Goal: Information Seeking & Learning: Find specific fact

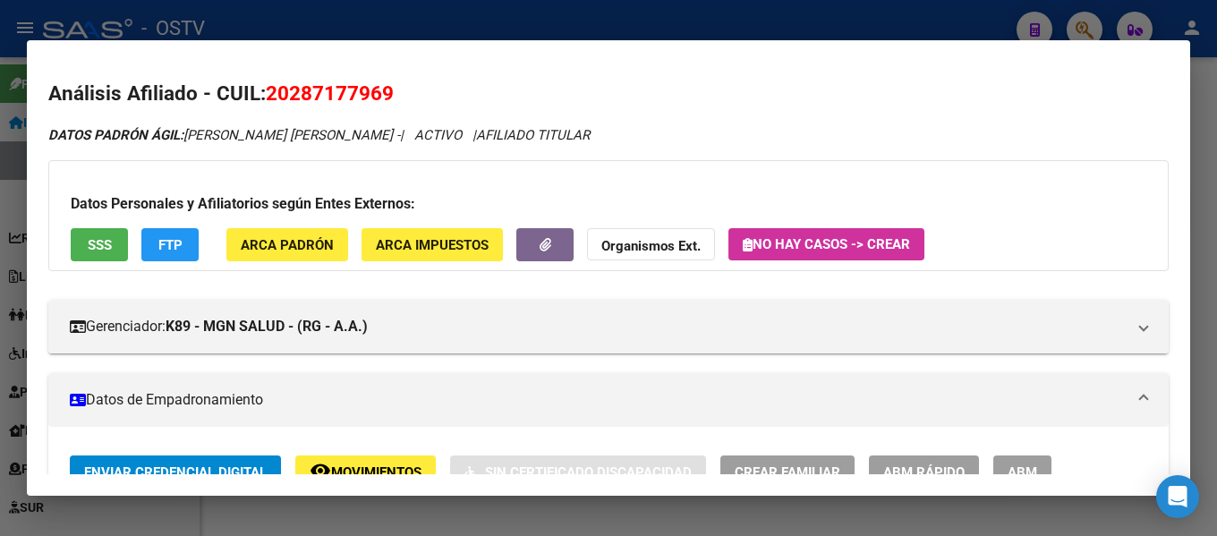
click at [738, 7] on div at bounding box center [608, 268] width 1217 height 536
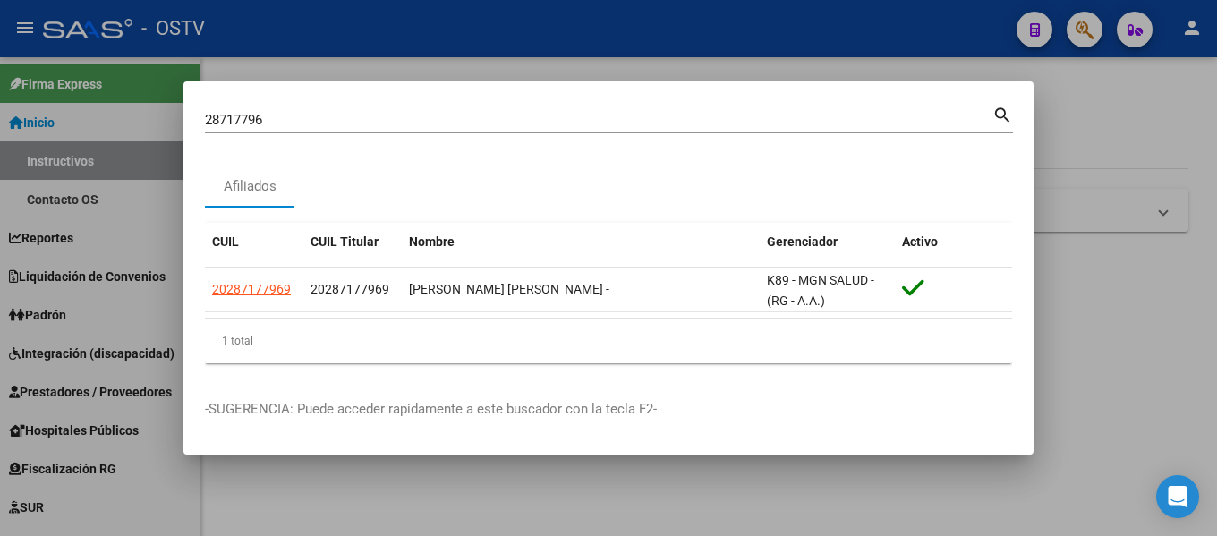
click at [403, 123] on input "28717796" at bounding box center [599, 120] width 788 height 16
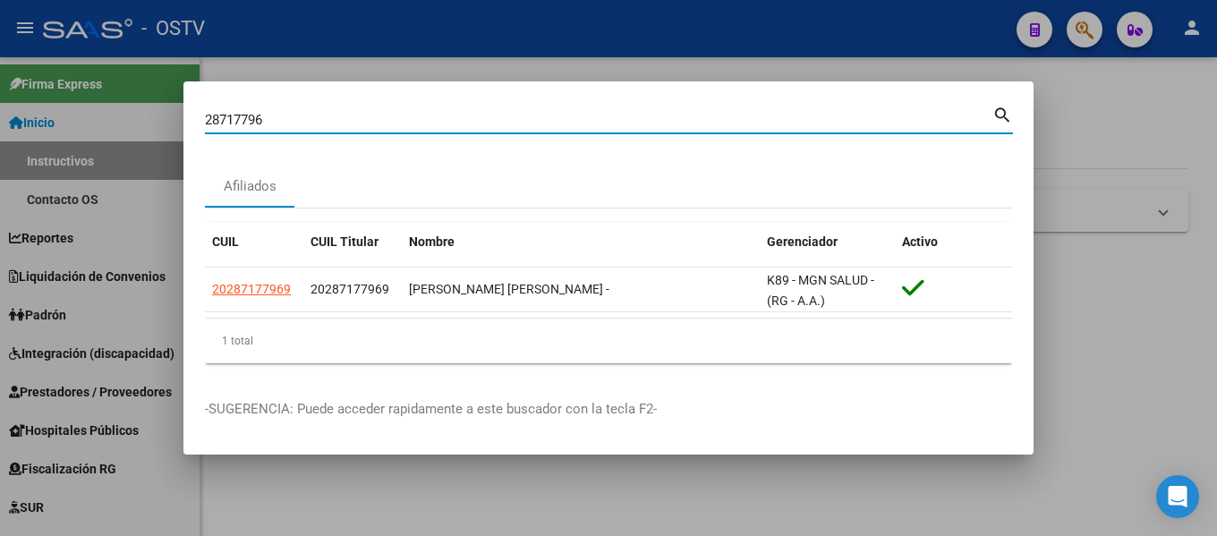
drag, startPoint x: 402, startPoint y: 123, endPoint x: 198, endPoint y: 124, distance: 204.1
click at [198, 124] on mat-dialog-content "28717796 Buscar (apellido, dni, cuil, nro traspaso, cuit, obra social) search A…" at bounding box center [608, 240] width 850 height 275
type input "2"
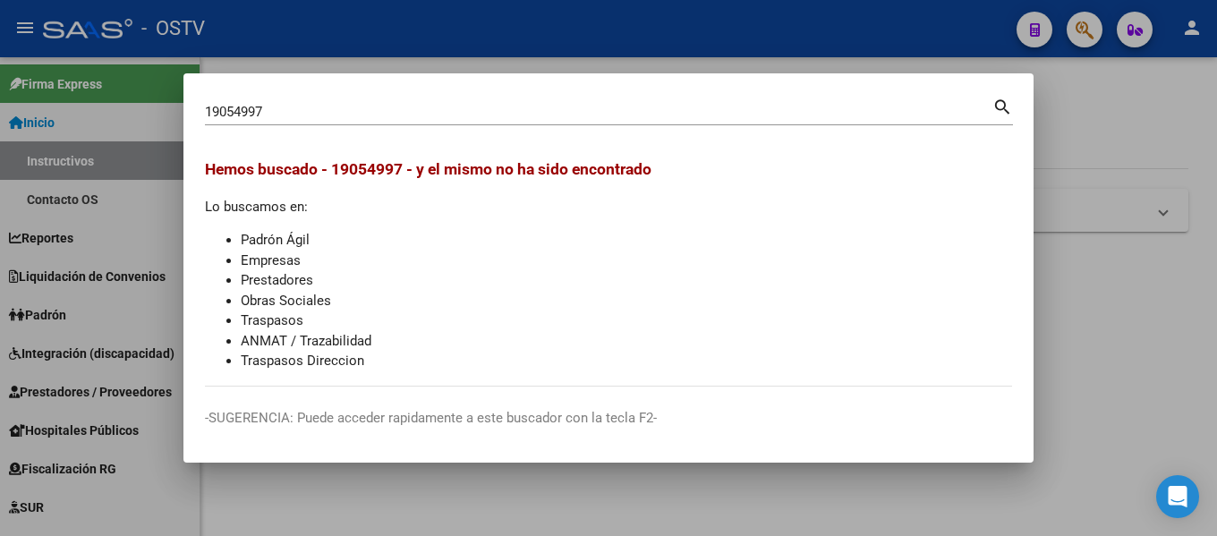
click at [288, 99] on div "19054997 Buscar (apellido, dni, cuil, nro traspaso, cuit, obra social)" at bounding box center [599, 111] width 788 height 27
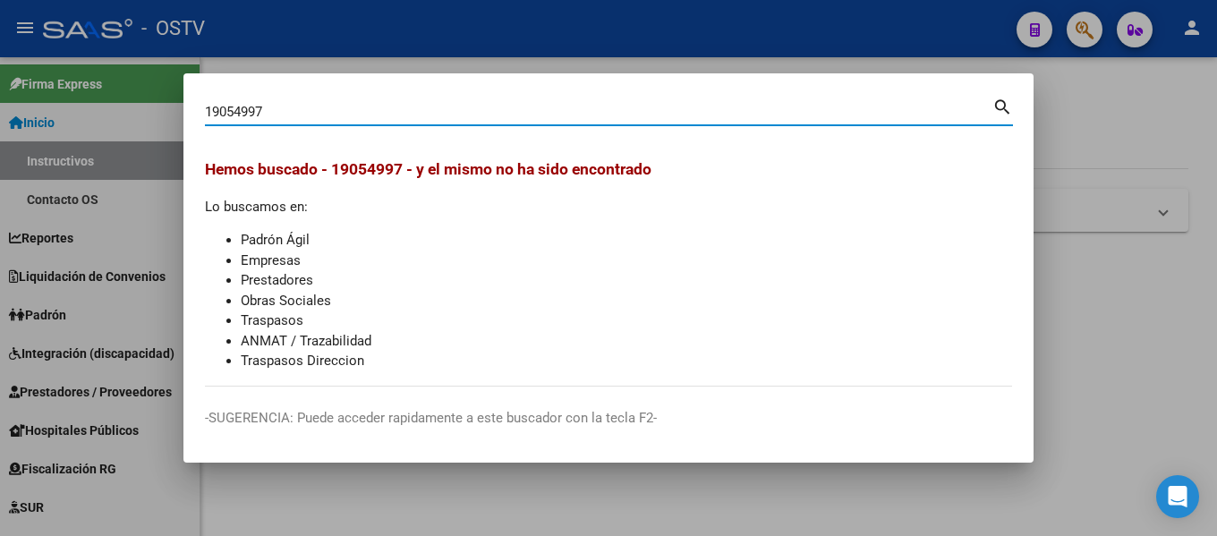
drag, startPoint x: 279, startPoint y: 115, endPoint x: 192, endPoint y: 107, distance: 87.2
click at [192, 107] on mat-dialog-content "19054997 Buscar (apellido, dni, cuil, nro traspaso, cuit, obra social) search H…" at bounding box center [608, 241] width 850 height 292
paste input "4009774"
click at [367, 119] on input "40097747" at bounding box center [599, 112] width 788 height 16
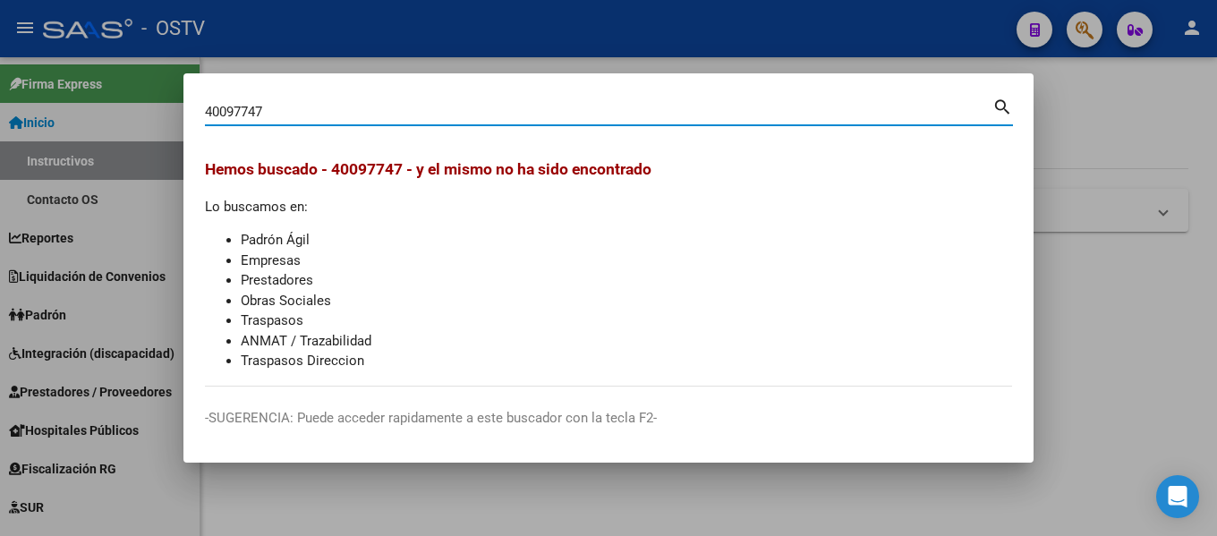
click at [366, 119] on input "40097747" at bounding box center [599, 112] width 788 height 16
paste input "29090916"
type input "29090916"
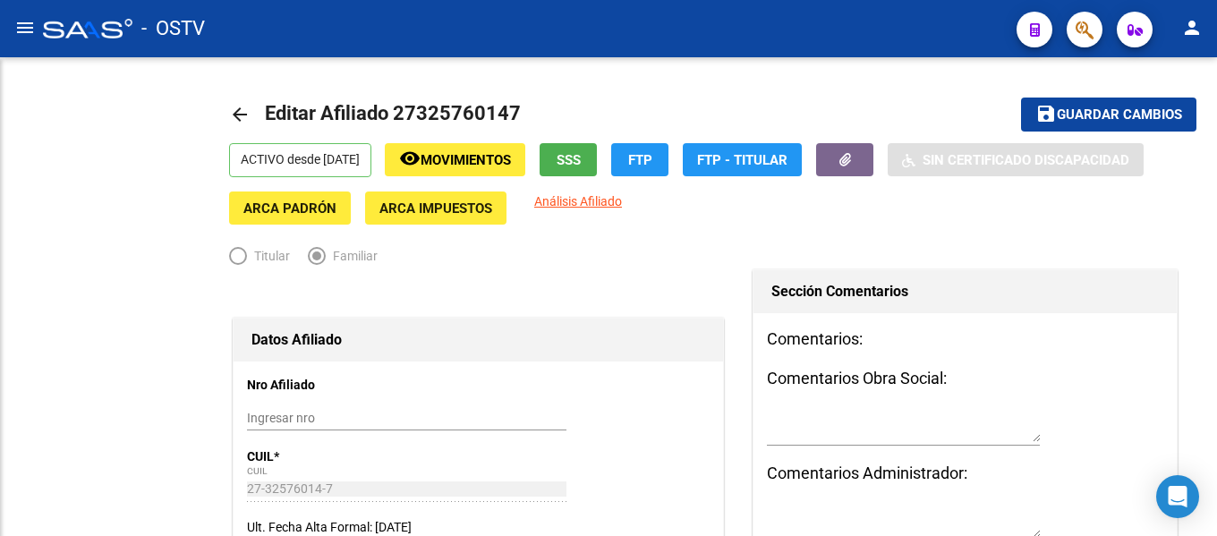
radio input "true"
type input "30-71720552-5"
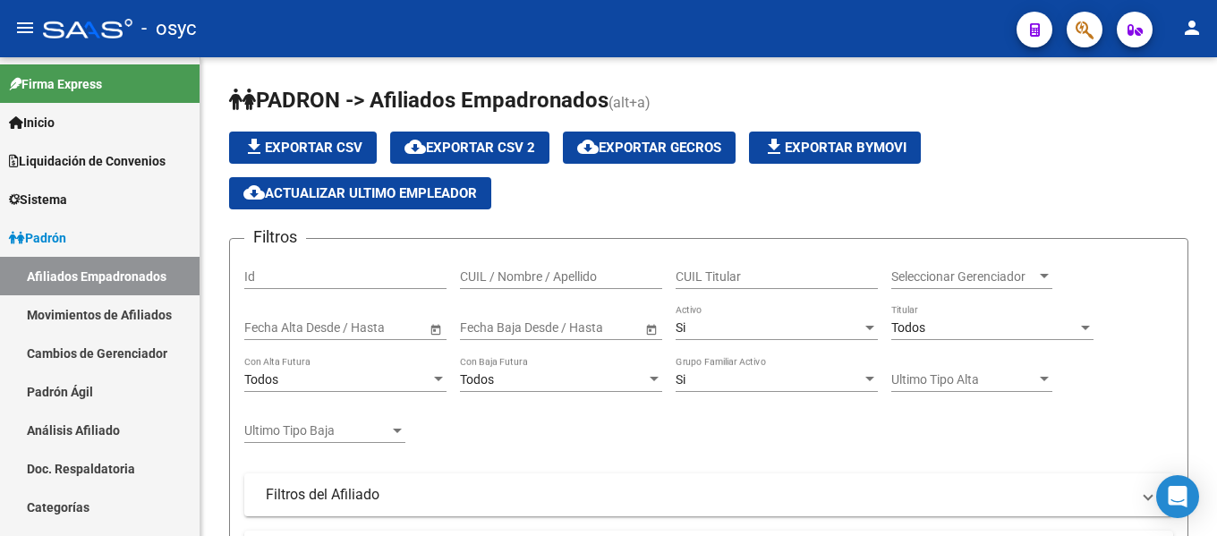
click at [1086, 30] on icon "button" at bounding box center [1085, 30] width 18 height 21
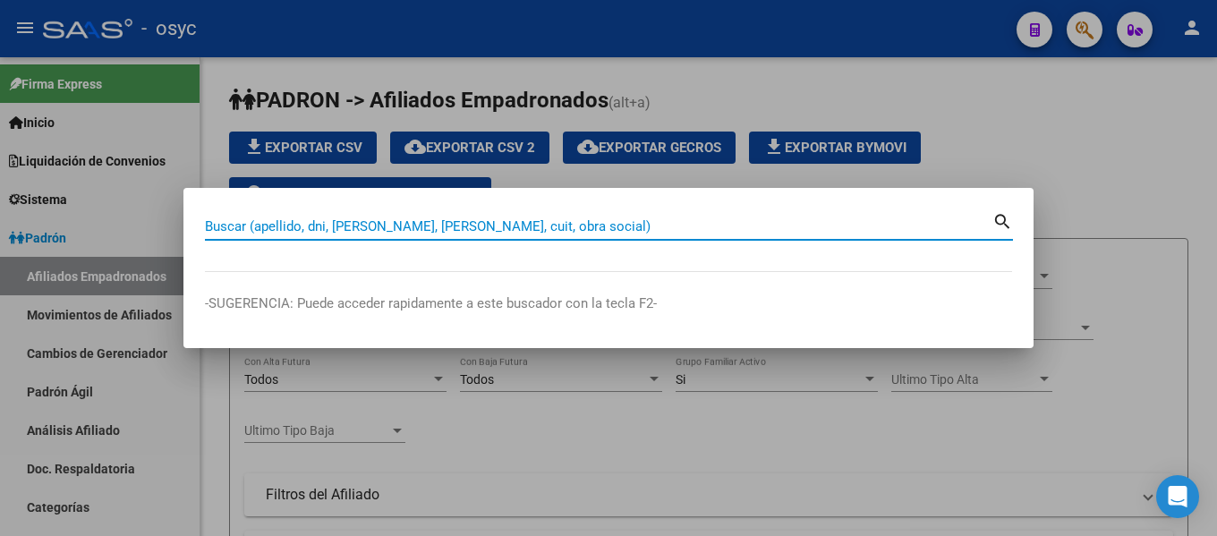
paste input "39271743"
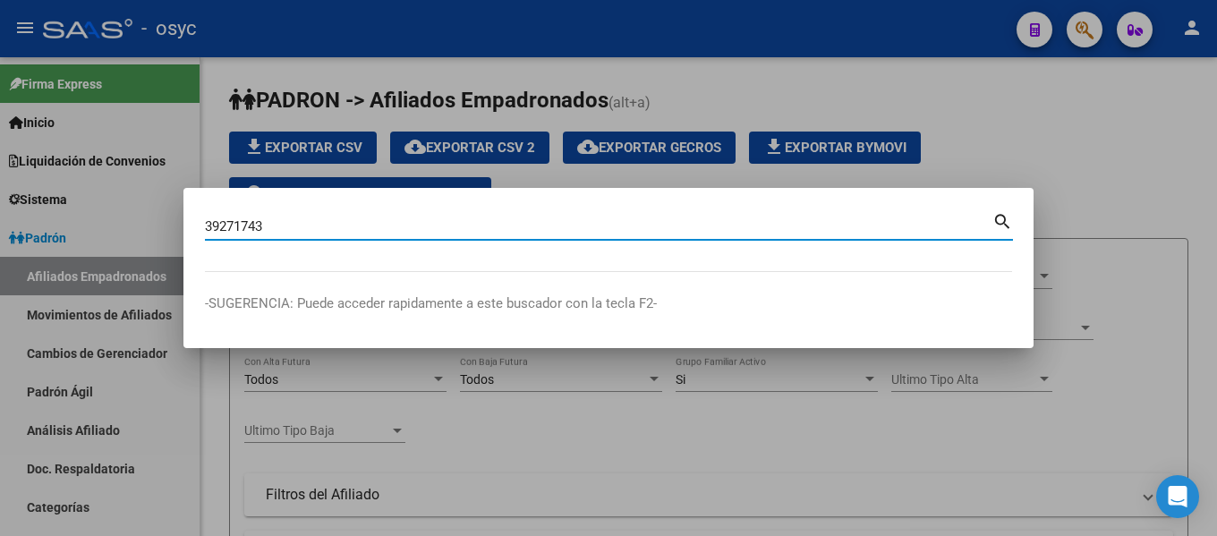
type input "39271743"
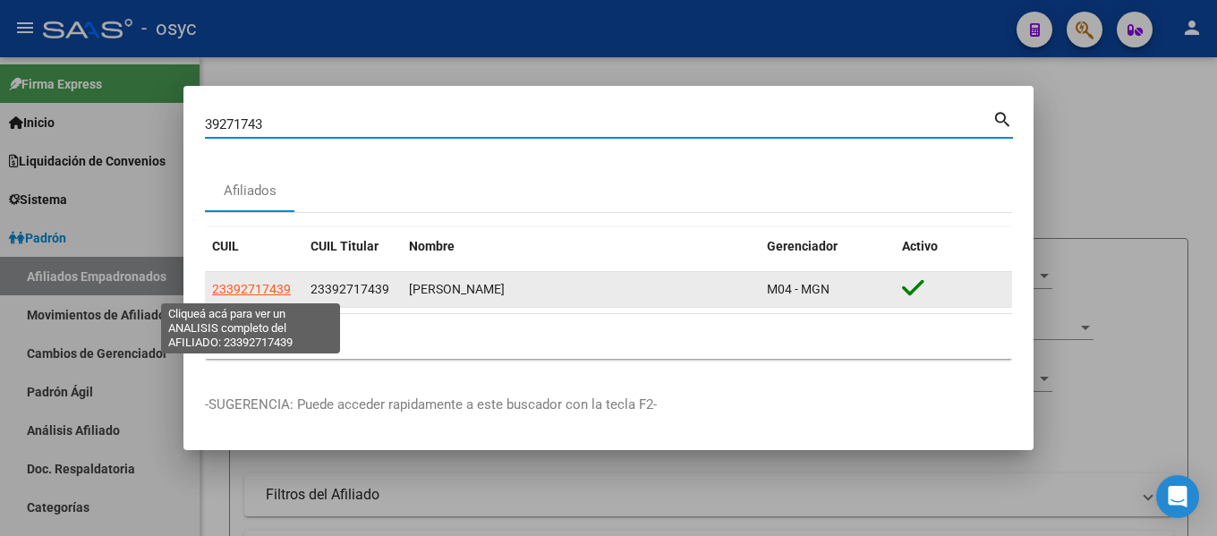
click at [260, 292] on span "23392717439" at bounding box center [251, 289] width 79 height 14
type textarea "23392717439"
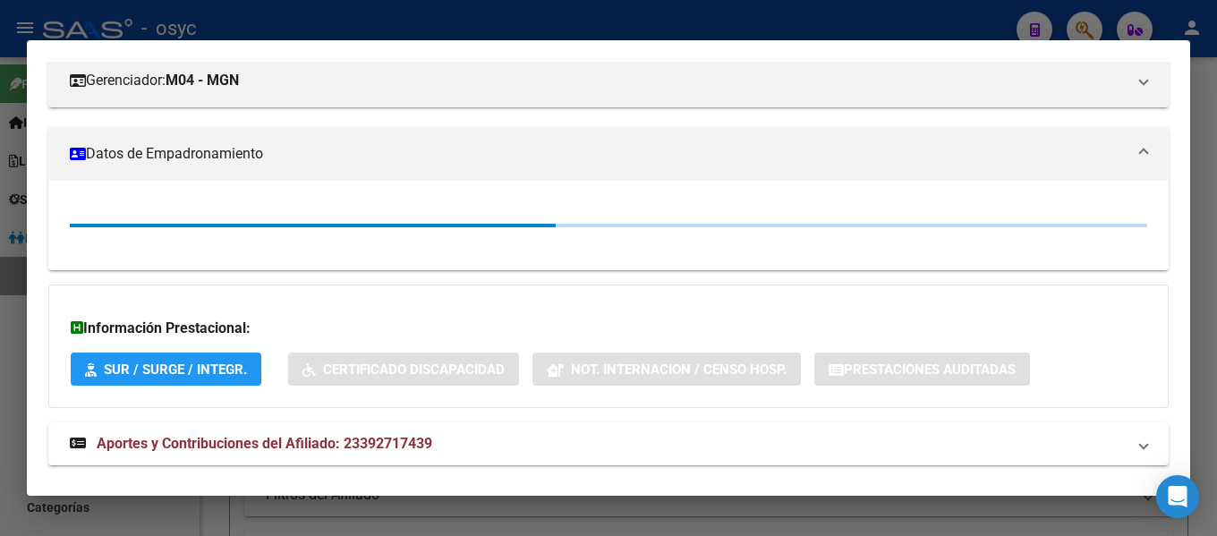
scroll to position [277, 0]
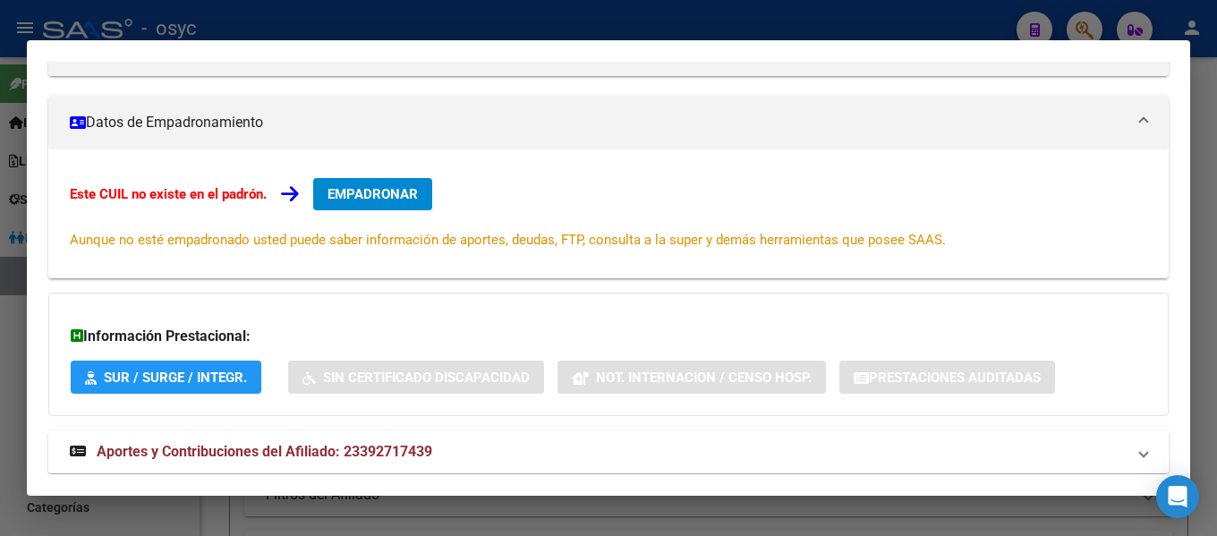
click at [258, 452] on span "Aportes y Contribuciones del Afiliado: 23392717439" at bounding box center [265, 451] width 336 height 17
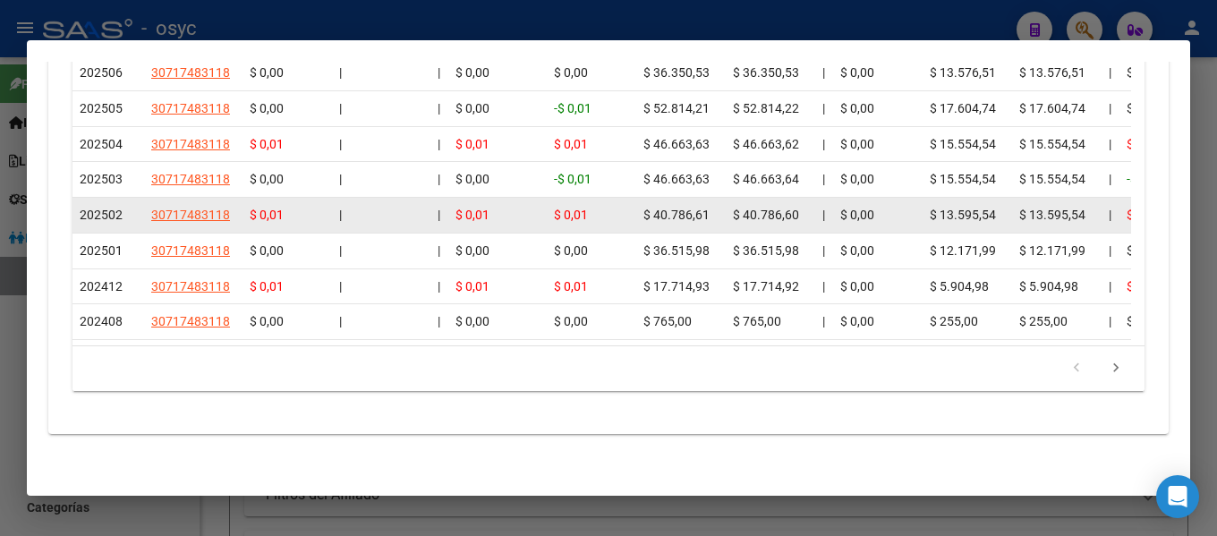
scroll to position [1202, 0]
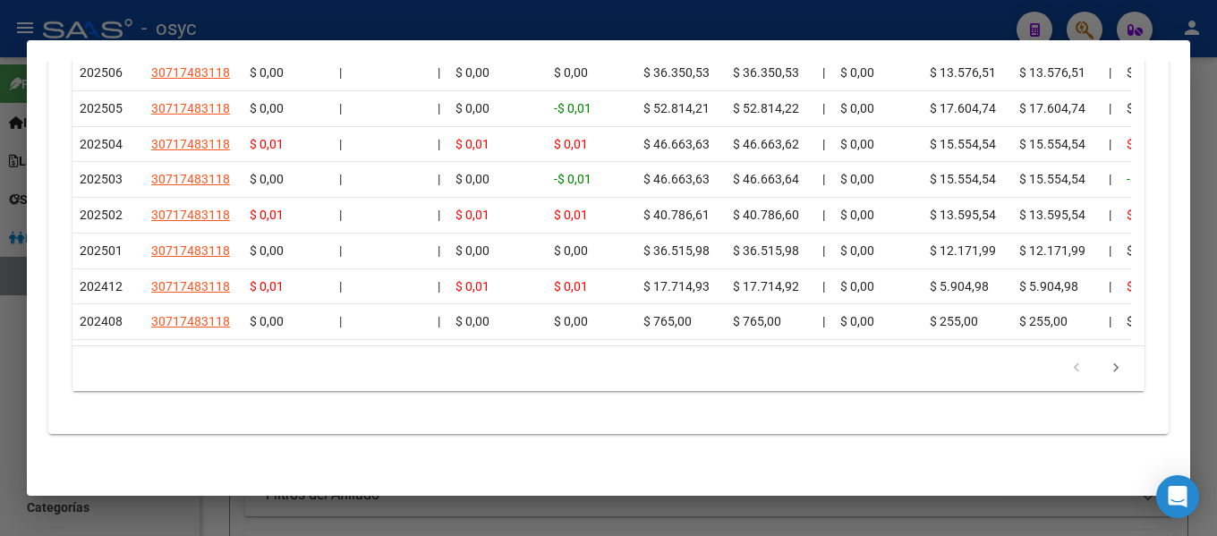
click at [779, 17] on div at bounding box center [608, 268] width 1217 height 536
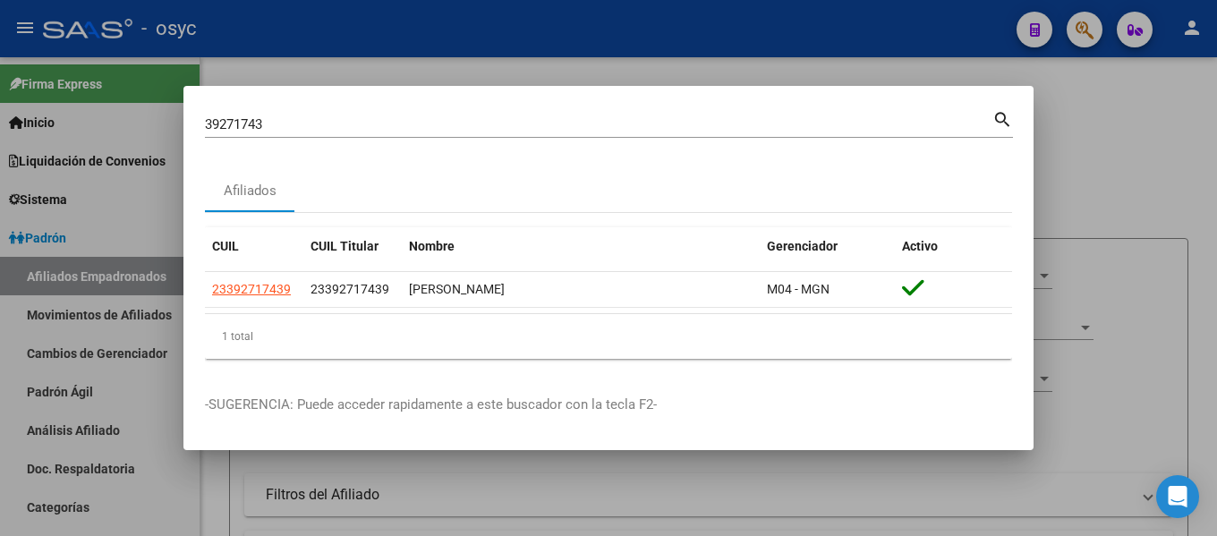
click at [344, 128] on input "39271743" at bounding box center [599, 124] width 788 height 16
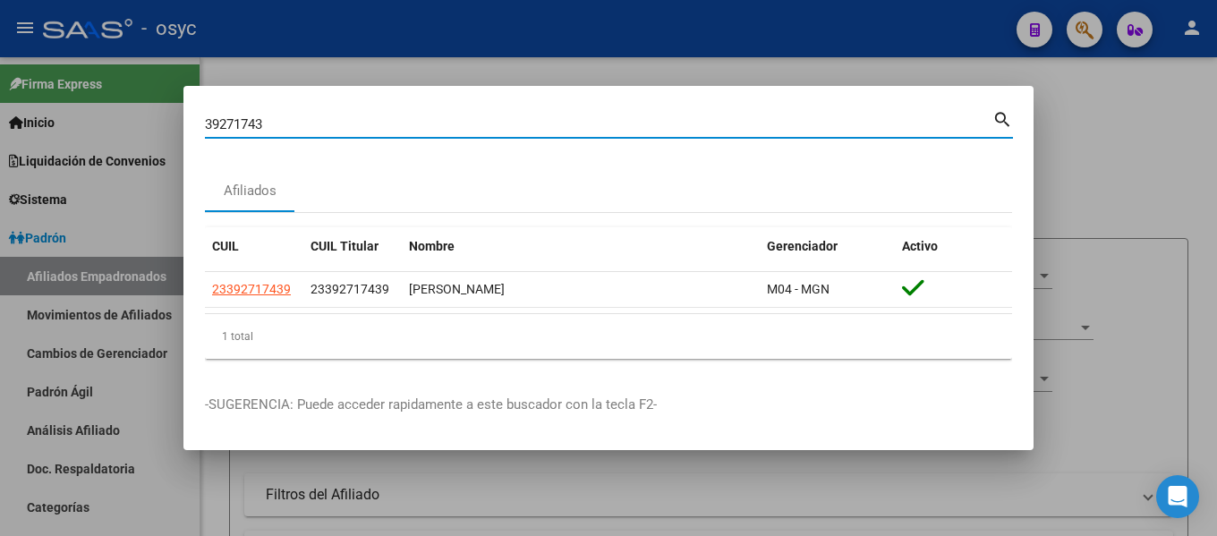
click at [344, 128] on input "39271743" at bounding box center [599, 124] width 788 height 16
paste input "96968"
click at [433, 124] on input "39296968" at bounding box center [599, 124] width 788 height 16
click at [432, 123] on input "39296968" at bounding box center [599, 124] width 788 height 16
click at [432, 122] on input "39296968" at bounding box center [599, 124] width 788 height 16
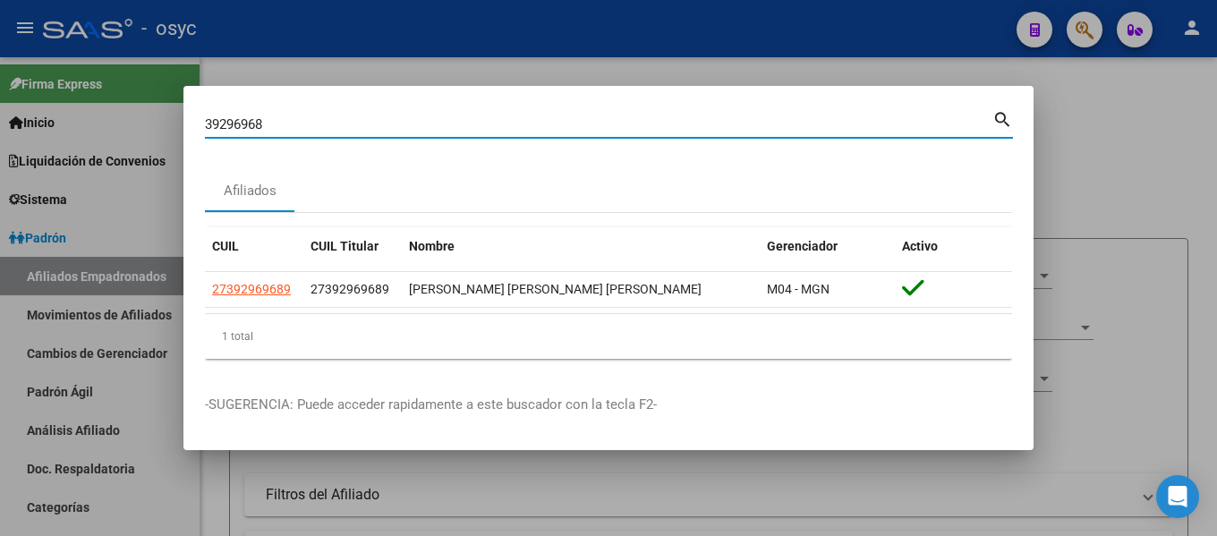
paste input "54352847"
type input "54352847"
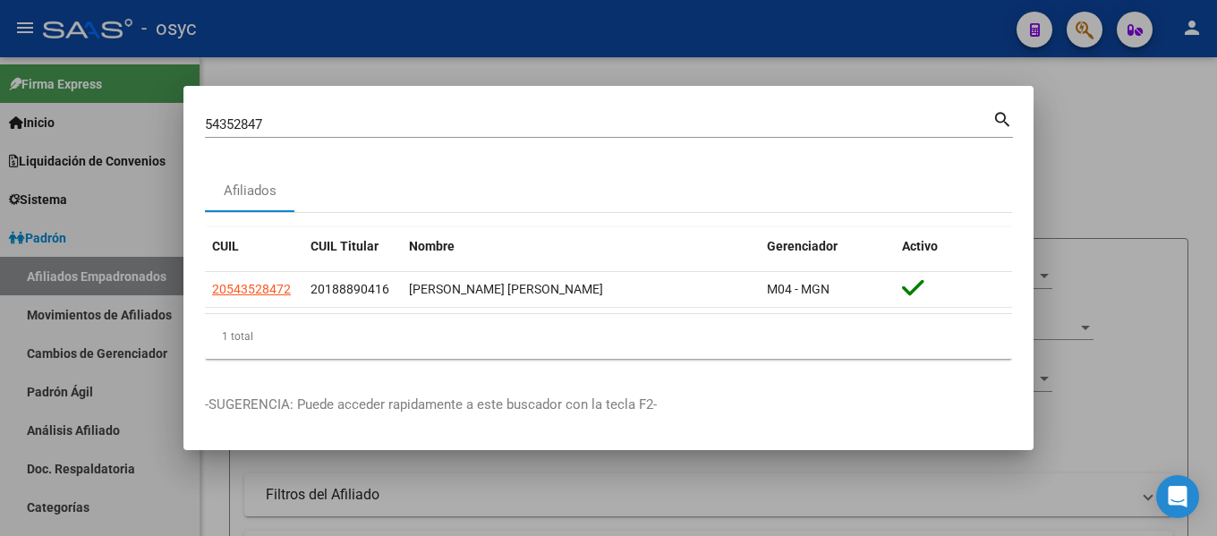
click at [1128, 298] on div at bounding box center [608, 268] width 1217 height 536
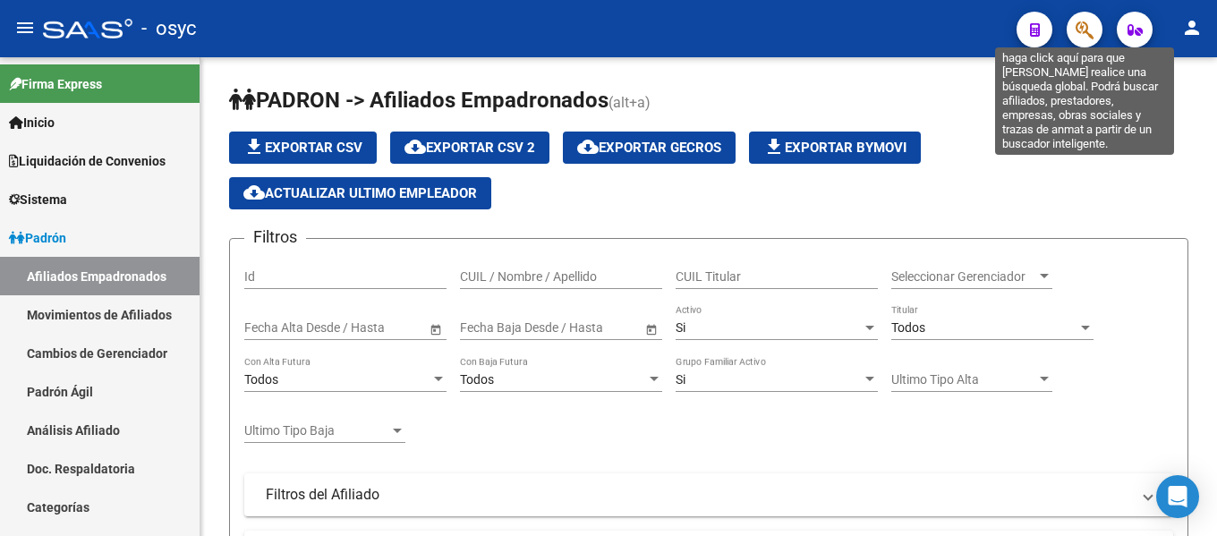
click at [1089, 26] on icon "button" at bounding box center [1085, 30] width 18 height 21
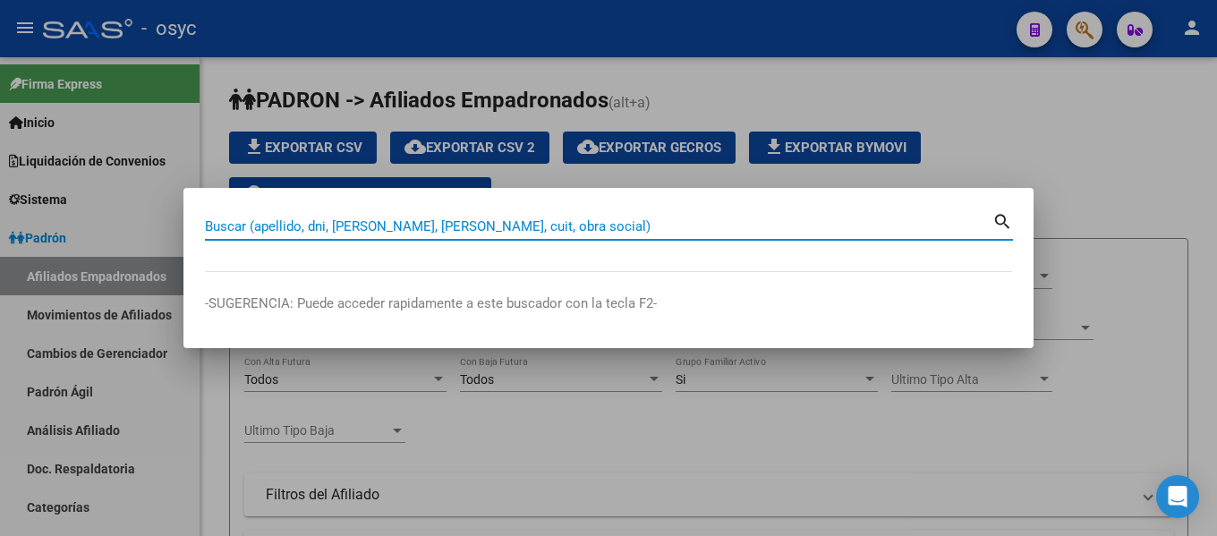
paste input "56410886"
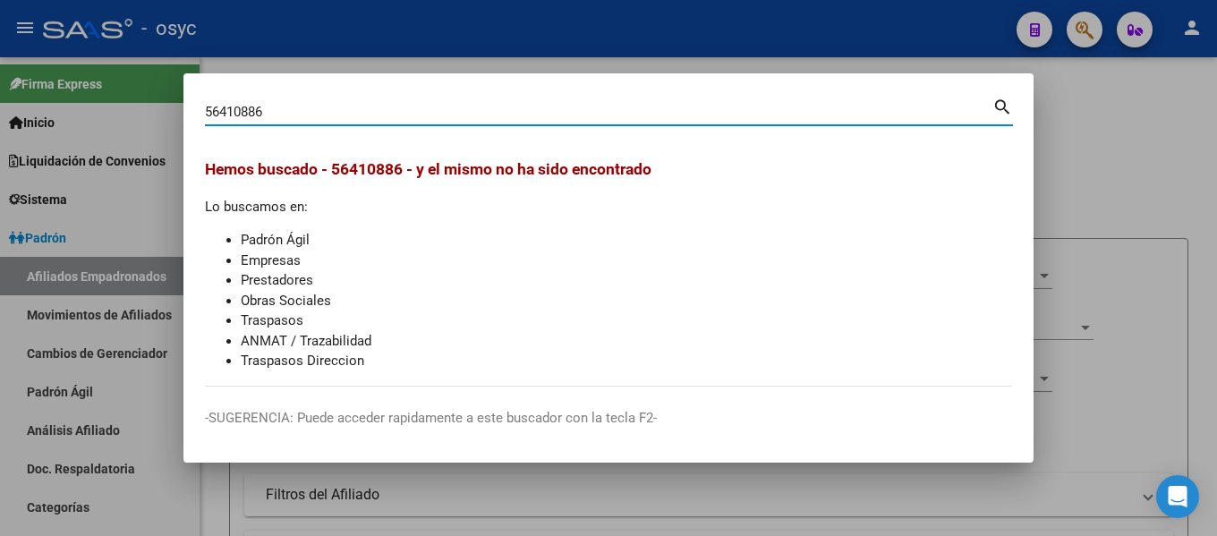
click at [1007, 107] on mat-icon "search" at bounding box center [1003, 105] width 21 height 21
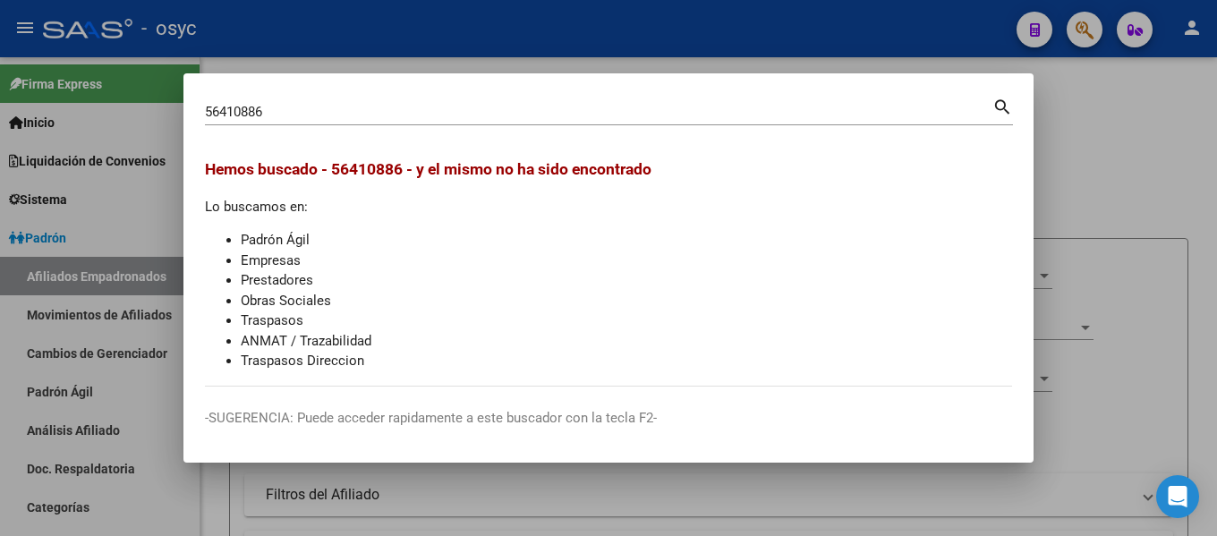
click at [1008, 110] on mat-icon "search" at bounding box center [1003, 105] width 21 height 21
click at [356, 122] on div "56410886 Buscar (apellido, dni, [PERSON_NAME], [PERSON_NAME], cuit, obra social)" at bounding box center [599, 111] width 788 height 27
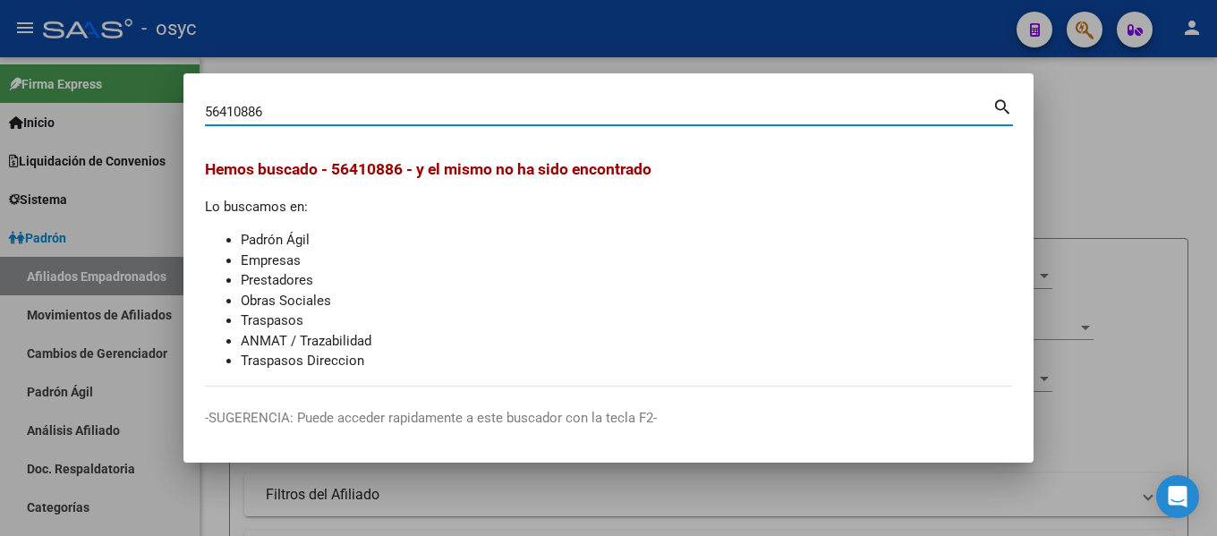
click at [355, 122] on div "56410886 Buscar (apellido, dni, [PERSON_NAME], [PERSON_NAME], cuit, obra social)" at bounding box center [599, 111] width 788 height 27
click at [356, 121] on div "56410886 Buscar (apellido, dni, [PERSON_NAME], [PERSON_NAME], cuit, obra social)" at bounding box center [599, 111] width 788 height 27
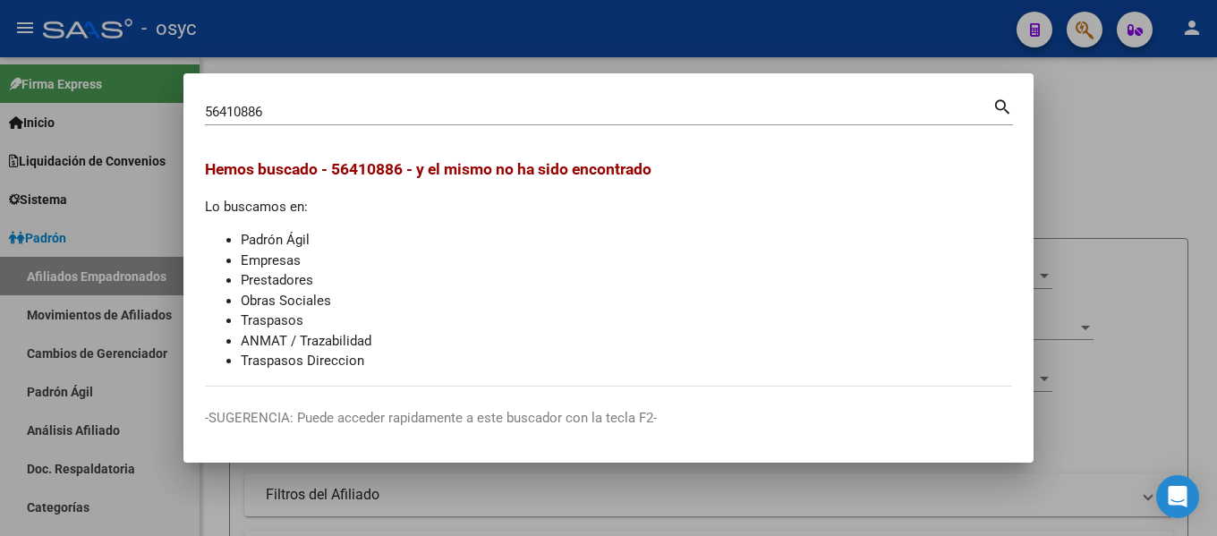
click at [356, 121] on div "56410886 Buscar (apellido, dni, [PERSON_NAME], [PERSON_NAME], cuit, obra social)" at bounding box center [599, 111] width 788 height 27
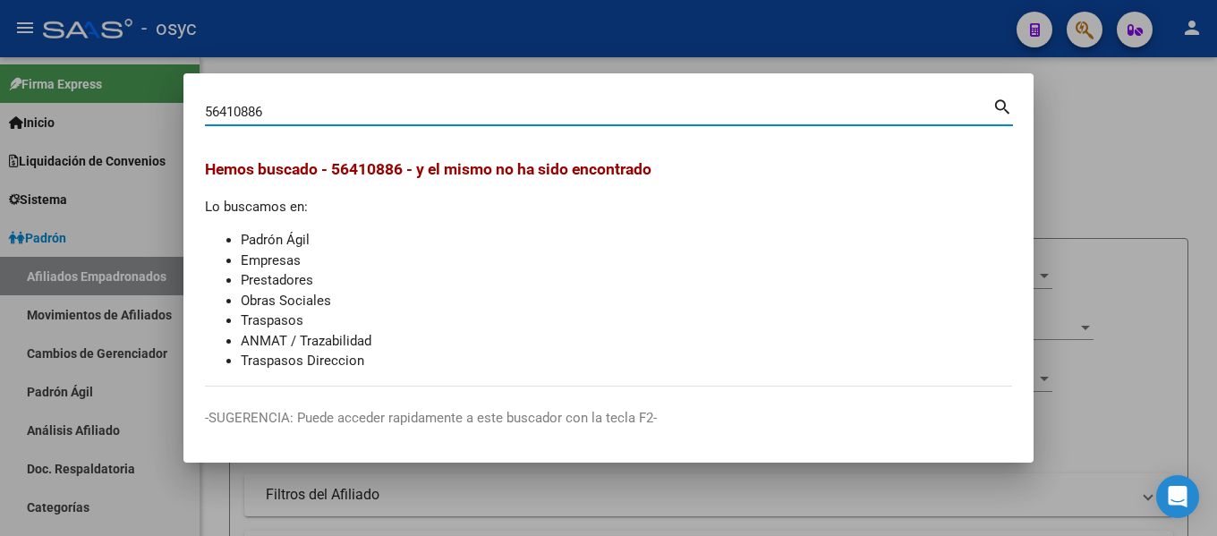
click at [363, 117] on input "56410886" at bounding box center [599, 112] width 788 height 16
click at [320, 109] on input "56410886" at bounding box center [599, 112] width 788 height 16
paste input "2909091"
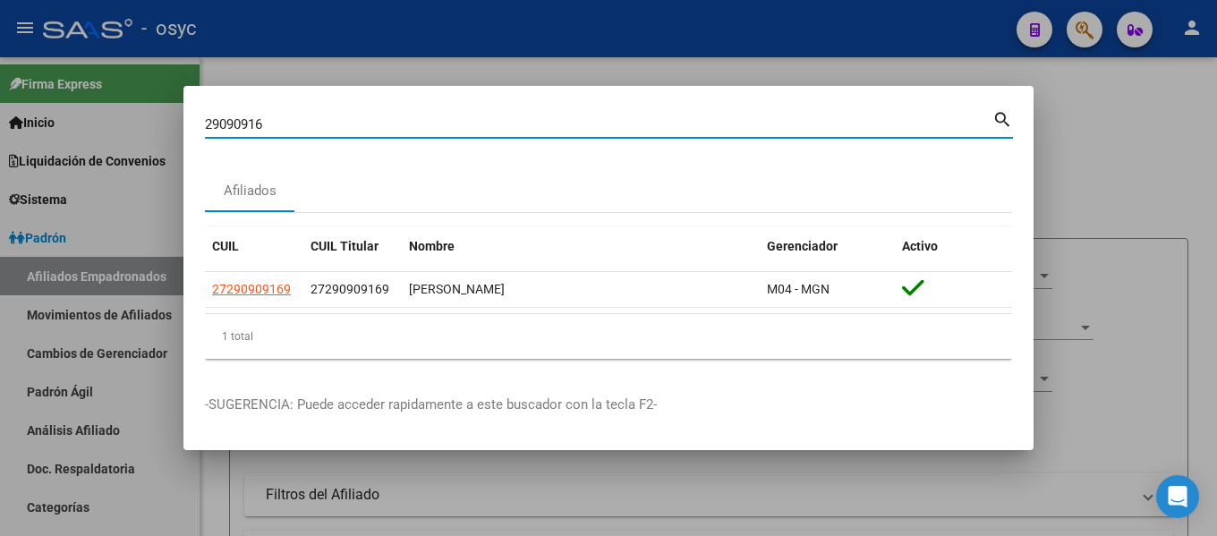
click at [277, 130] on input "29090916" at bounding box center [599, 124] width 788 height 16
paste input "50877154"
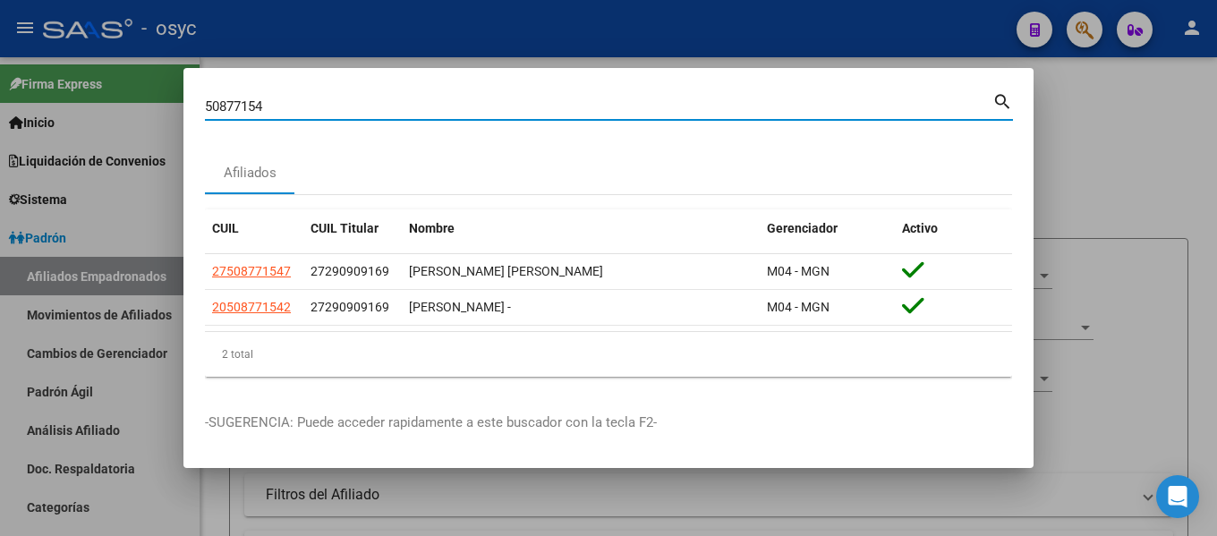
click at [282, 93] on div "50877154 Buscar (apellido, dni, [PERSON_NAME], [PERSON_NAME], cuit, obra social)" at bounding box center [599, 106] width 788 height 27
click at [290, 112] on input "50877154" at bounding box center [599, 106] width 788 height 16
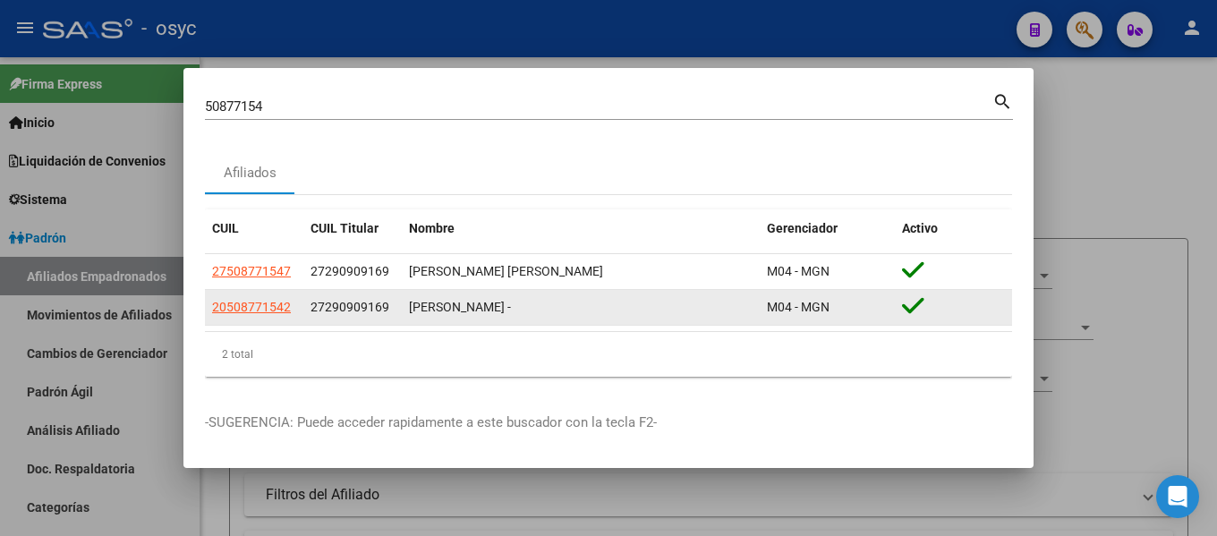
click at [349, 296] on datatable-body-cell "27290909169" at bounding box center [352, 307] width 98 height 35
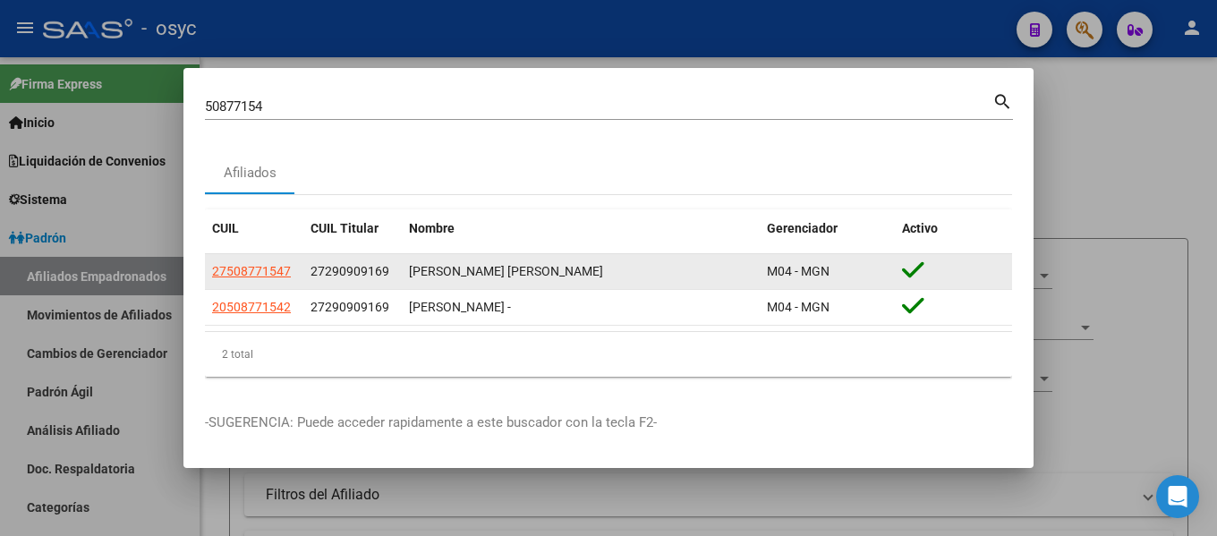
click at [347, 260] on datatable-body-cell "27290909169" at bounding box center [352, 271] width 98 height 35
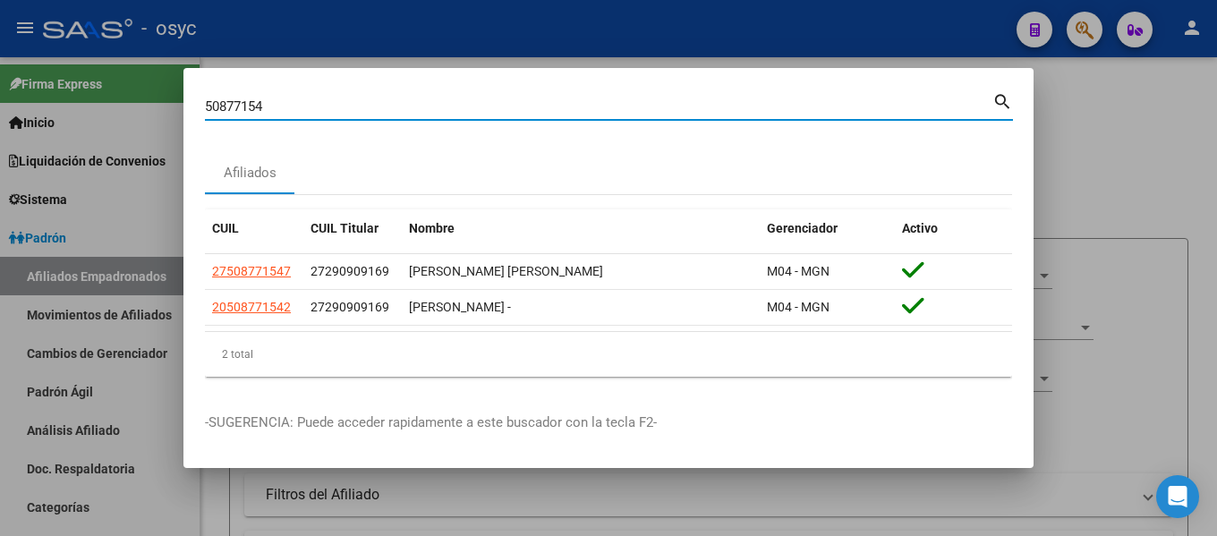
click at [305, 105] on input "50877154" at bounding box center [599, 106] width 788 height 16
paste input "23626673"
type input "23626673"
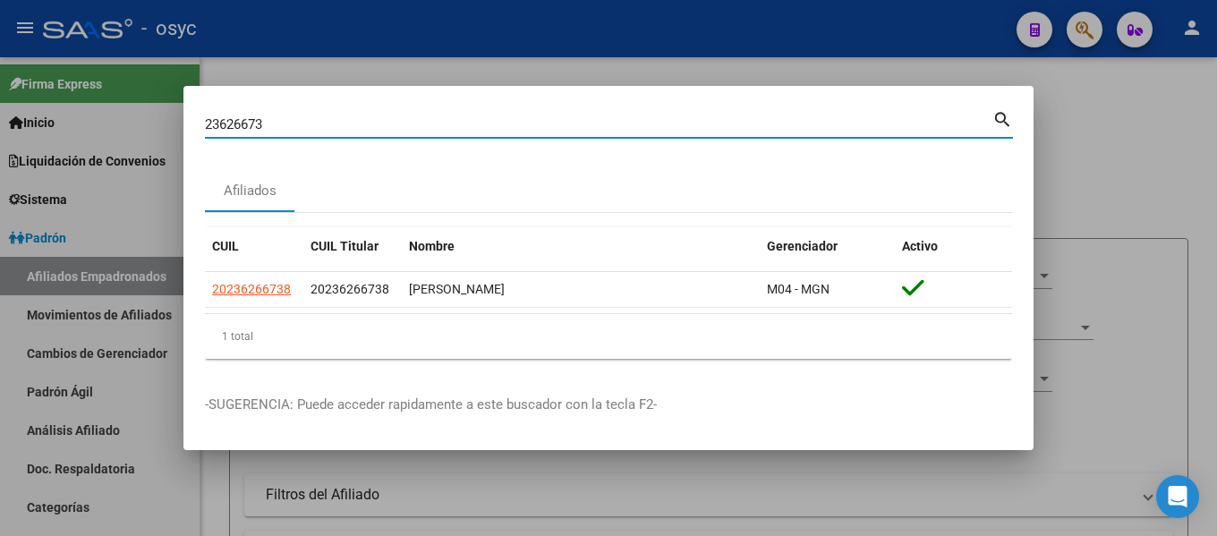
click at [1074, 158] on div at bounding box center [608, 268] width 1217 height 536
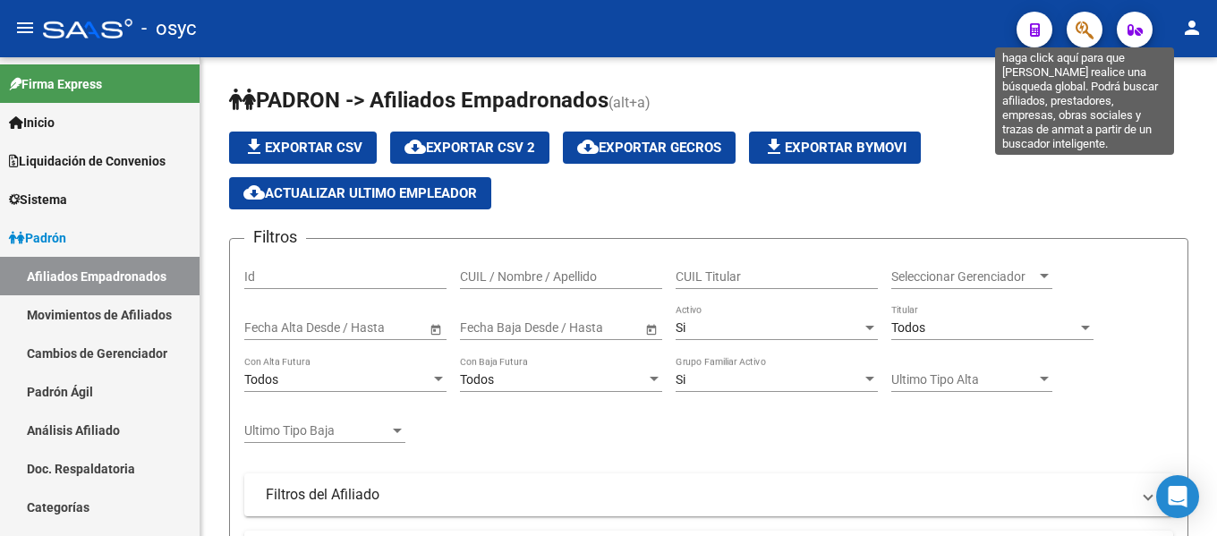
click at [1086, 28] on icon "button" at bounding box center [1085, 30] width 18 height 21
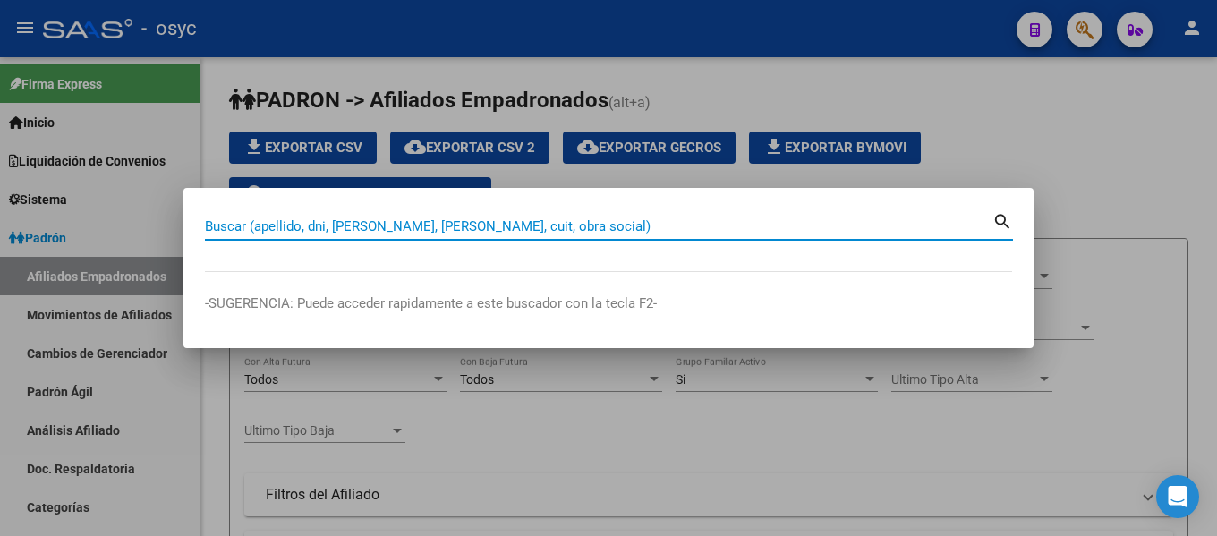
paste input "18682236"
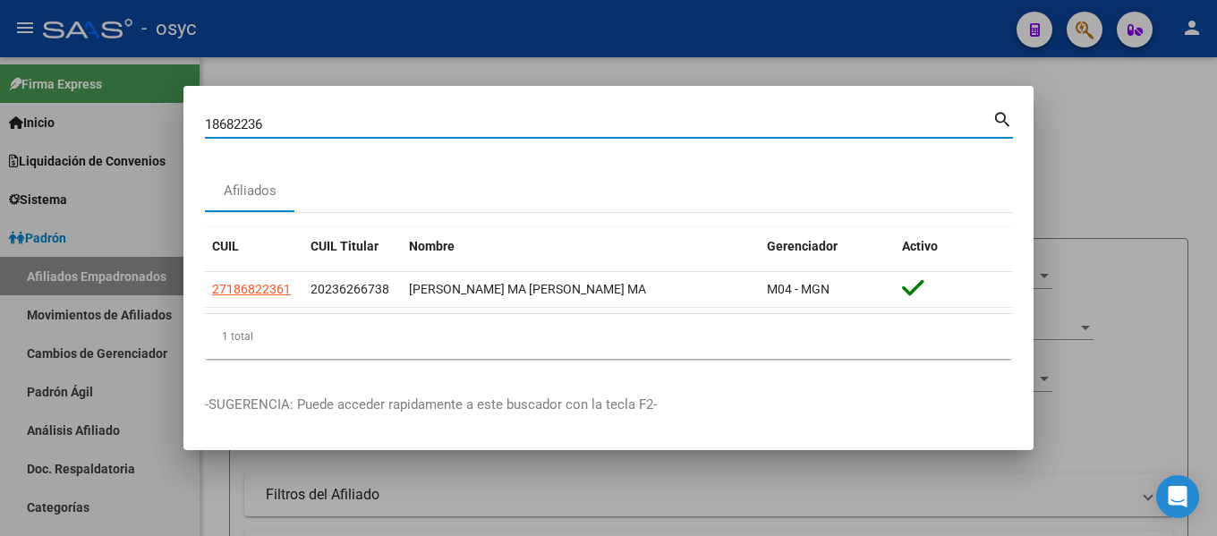
click at [766, 116] on input "18682236" at bounding box center [599, 124] width 788 height 16
paste input "26498190"
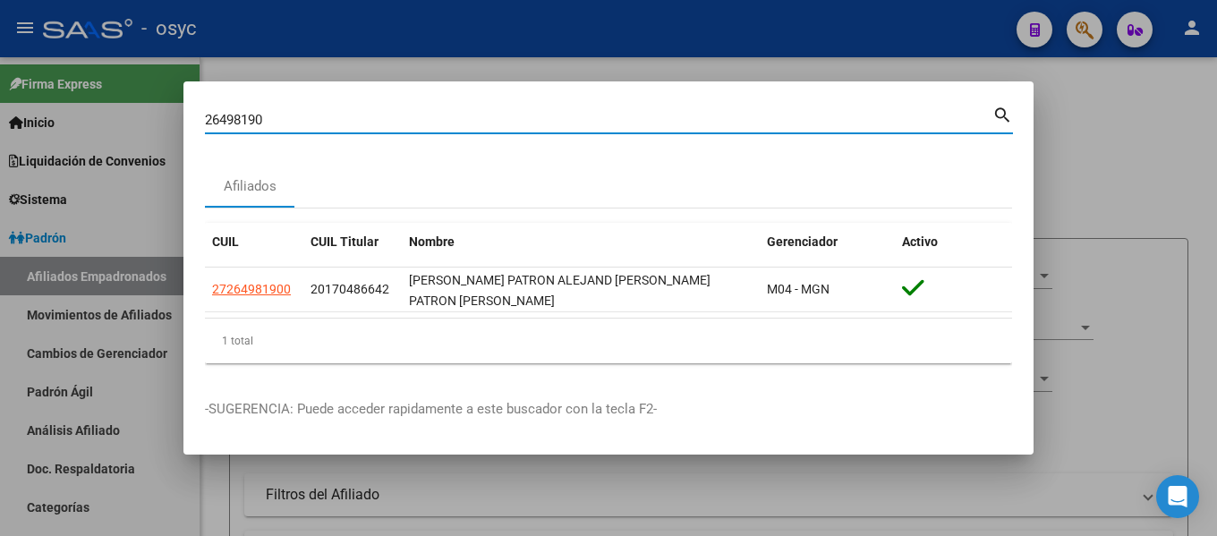
click at [788, 124] on input "26498190" at bounding box center [599, 120] width 788 height 16
paste input "58027897"
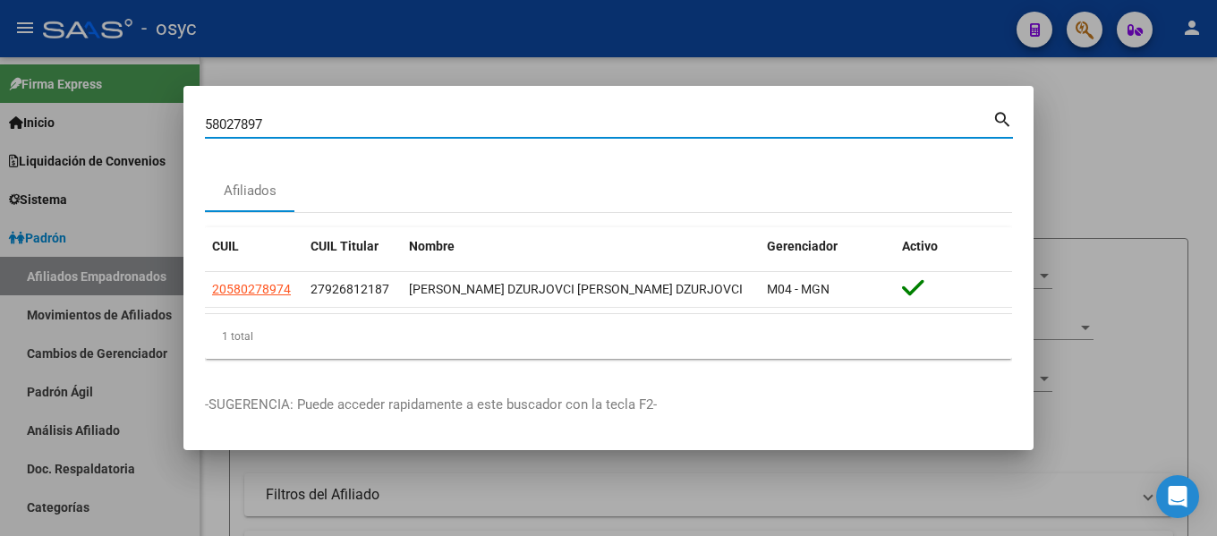
click at [567, 125] on input "58027897" at bounding box center [599, 124] width 788 height 16
paste input "27363646"
type input "27363646"
